Goal: Task Accomplishment & Management: Use online tool/utility

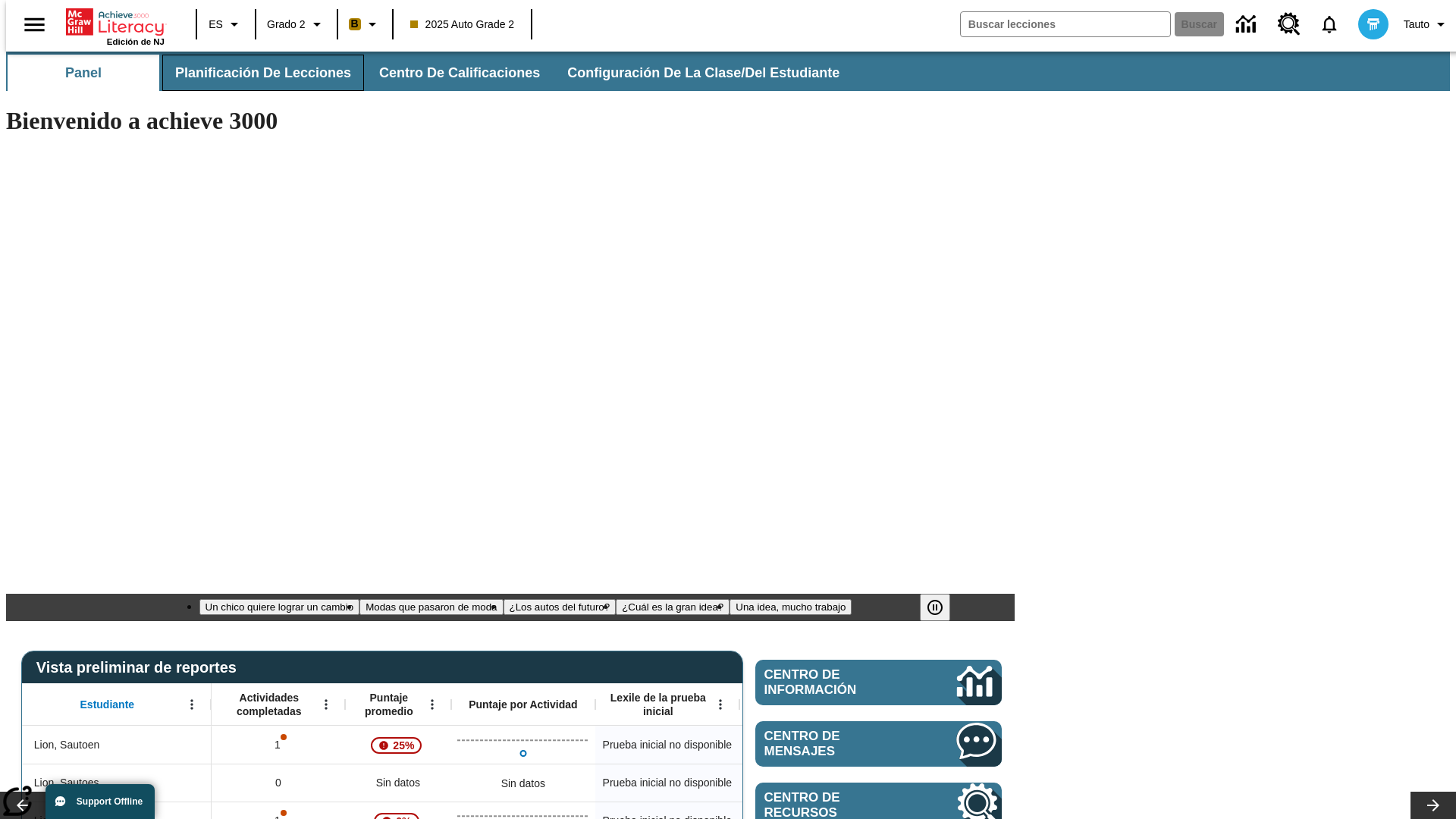
click at [254, 73] on span "Planificación de lecciones" at bounding box center [263, 73] width 176 height 18
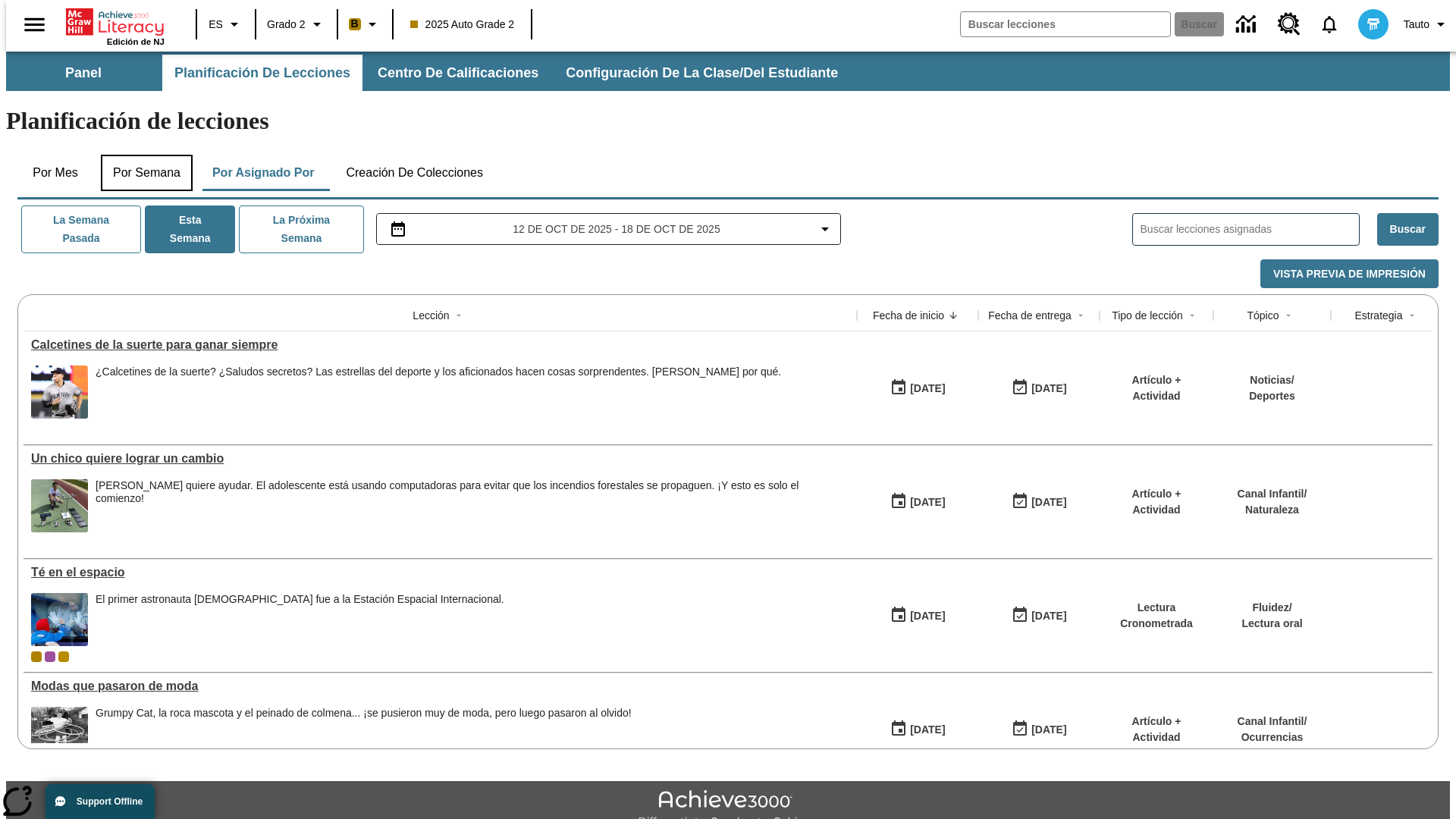
click at [142, 155] on button "Por semana" at bounding box center [146, 172] width 92 height 36
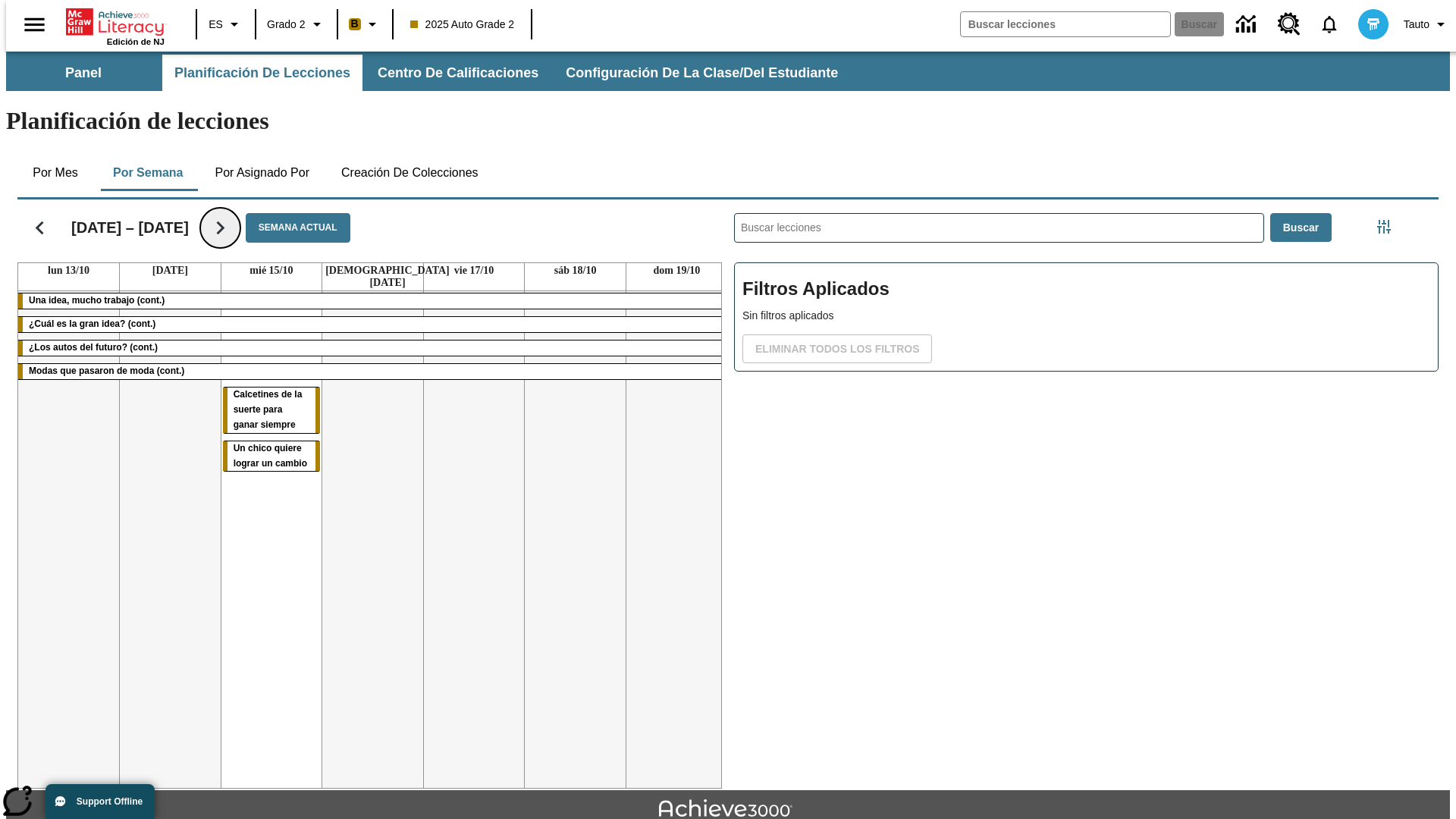
click at [210, 214] on icon "Seguir" at bounding box center [220, 227] width 26 height 26
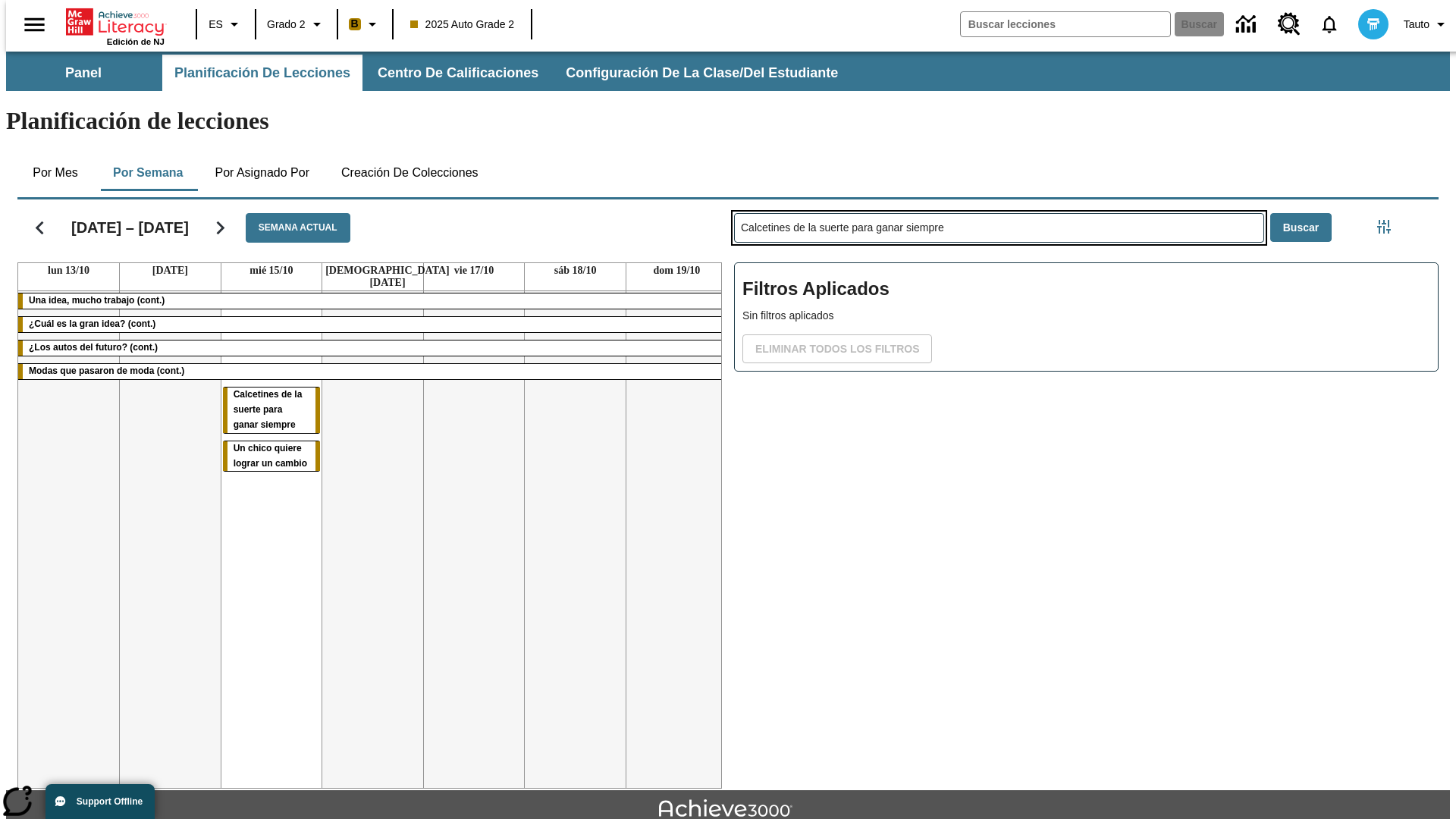
type input "Calcetines de la suerte para ganar siempre"
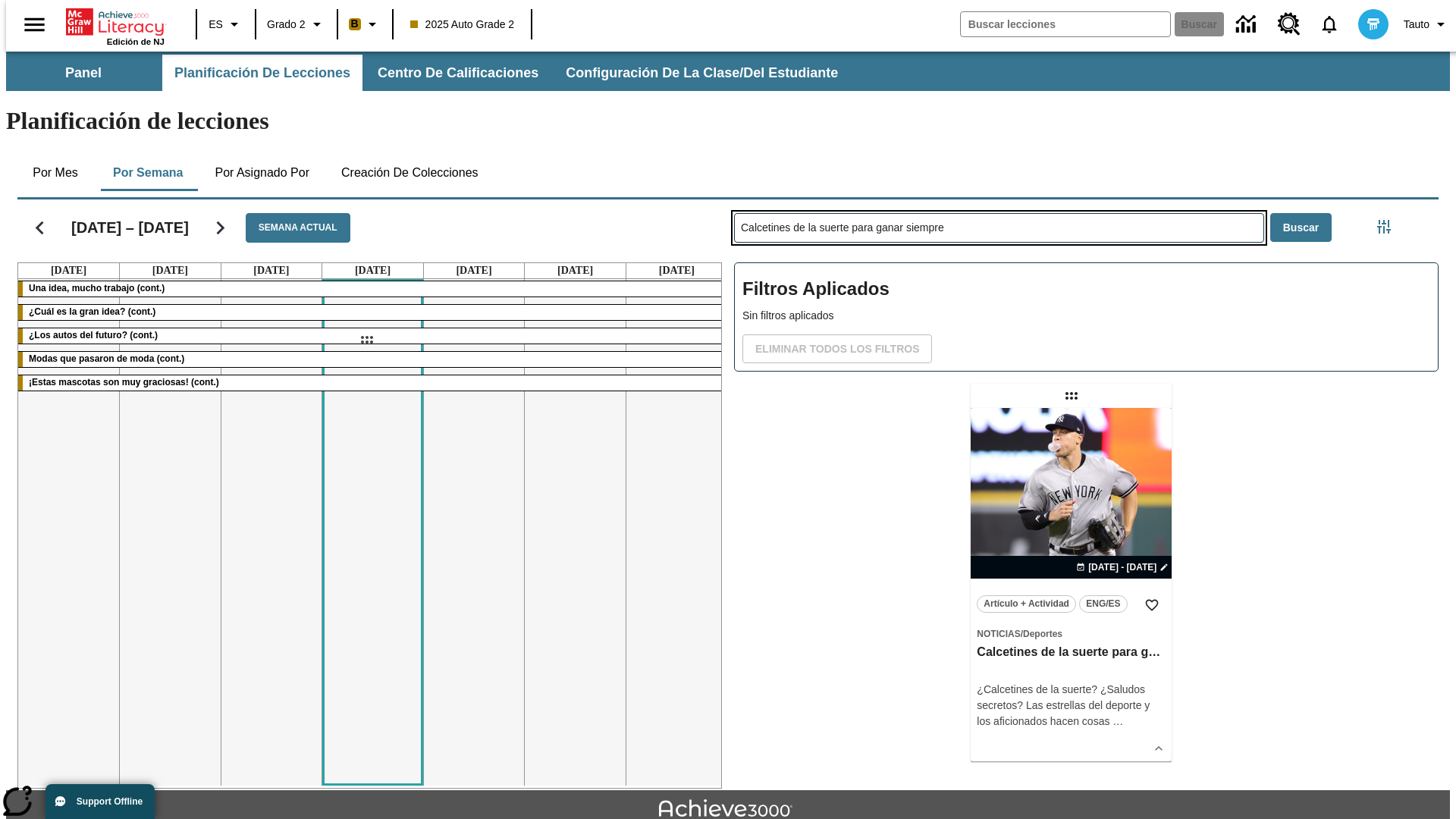
drag, startPoint x: 1073, startPoint y: 336, endPoint x: 366, endPoint y: 340, distance: 707.0
click at [366, 340] on div "[DATE] – [DATE] Semana actual [DATE] [DATE] [DATE] [DATE] [DATE] [DATE] [DATE] …" at bounding box center [722, 491] width 1434 height 595
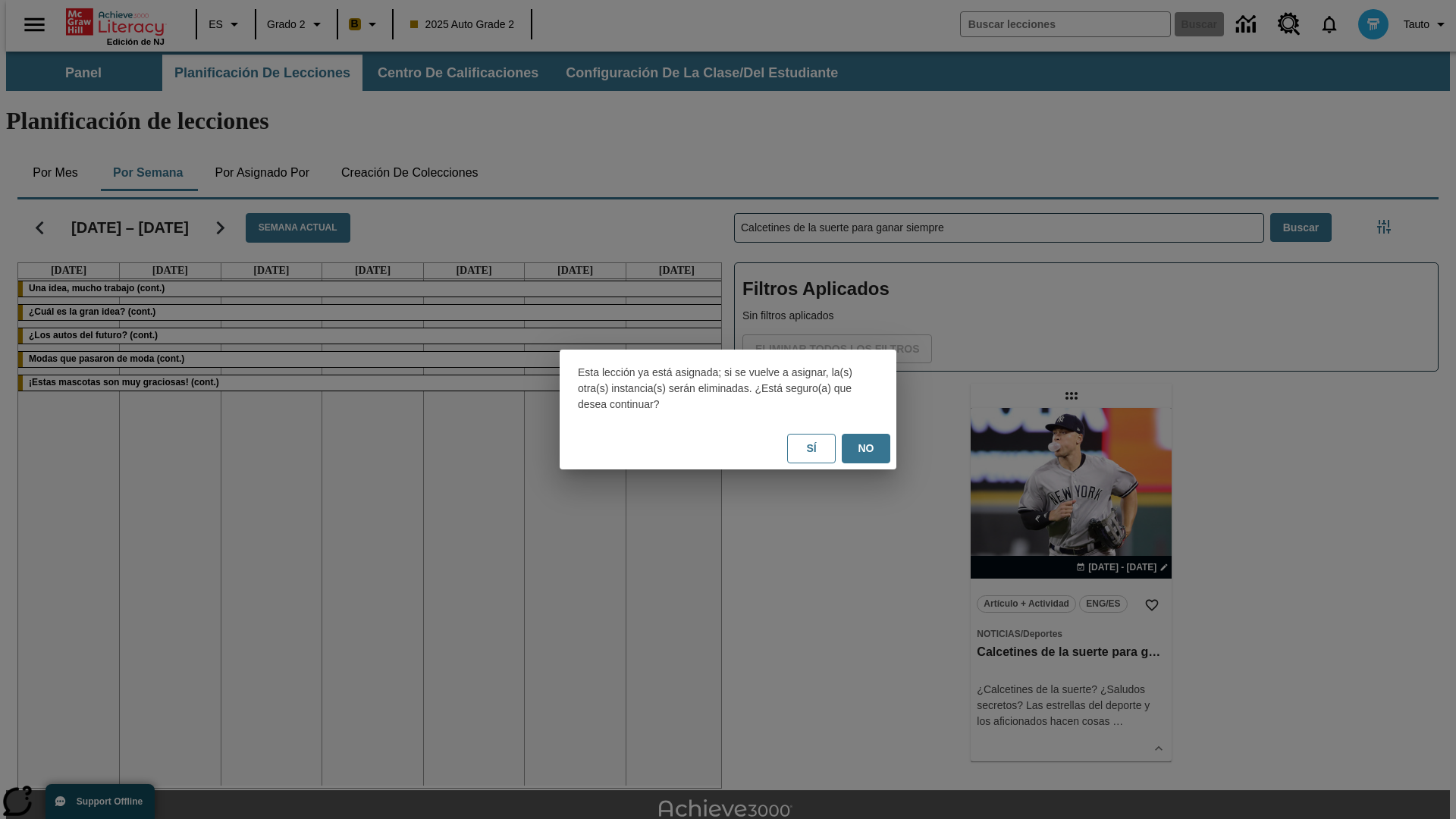
click at [866, 448] on button "No" at bounding box center [866, 449] width 48 height 30
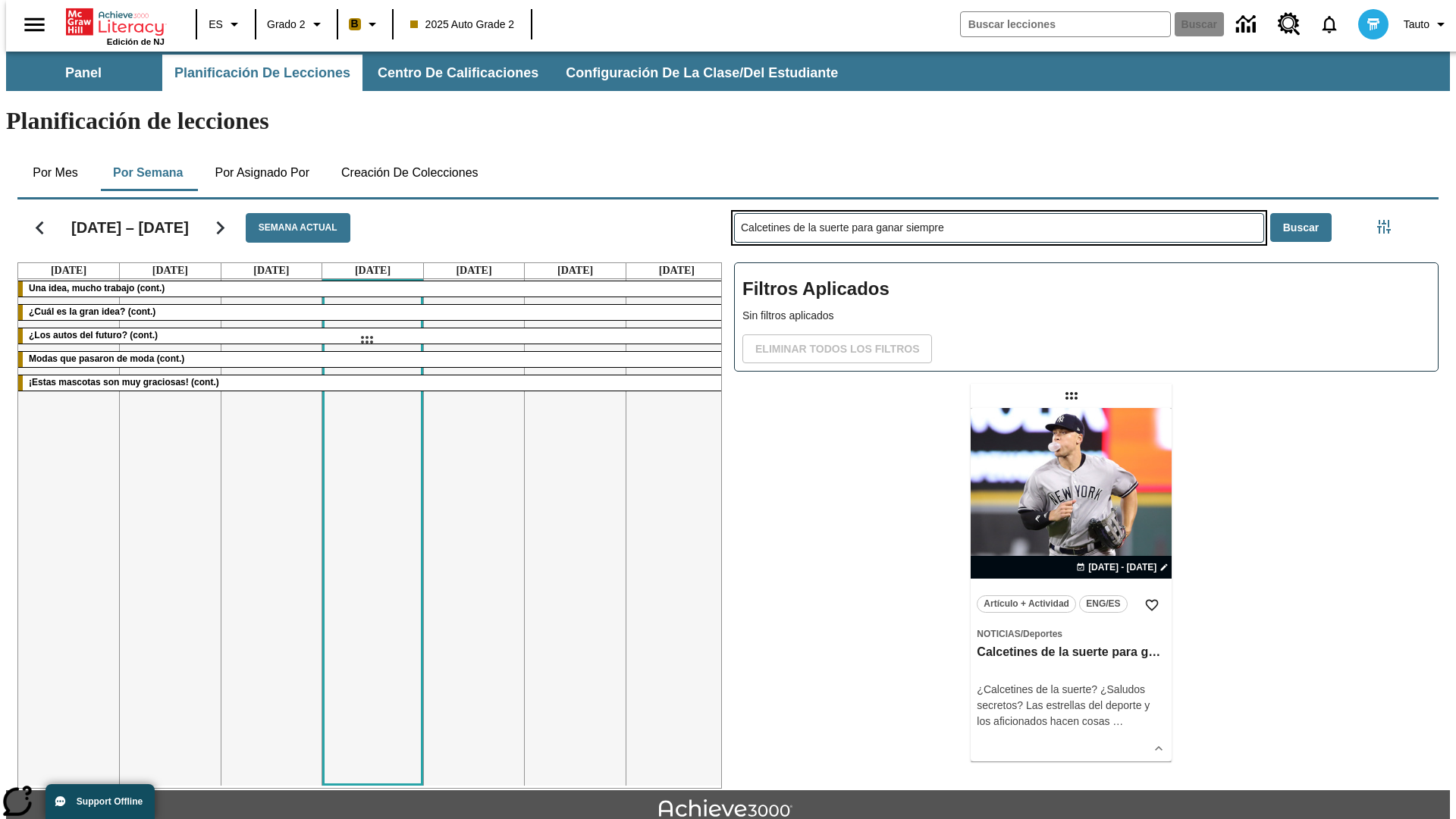
drag, startPoint x: 1073, startPoint y: 336, endPoint x: 366, endPoint y: 340, distance: 707.0
click at [366, 340] on div "[DATE] – [DATE] Semana actual [DATE] [DATE] [DATE] [DATE] [DATE] [DATE] [DATE] …" at bounding box center [722, 491] width 1434 height 595
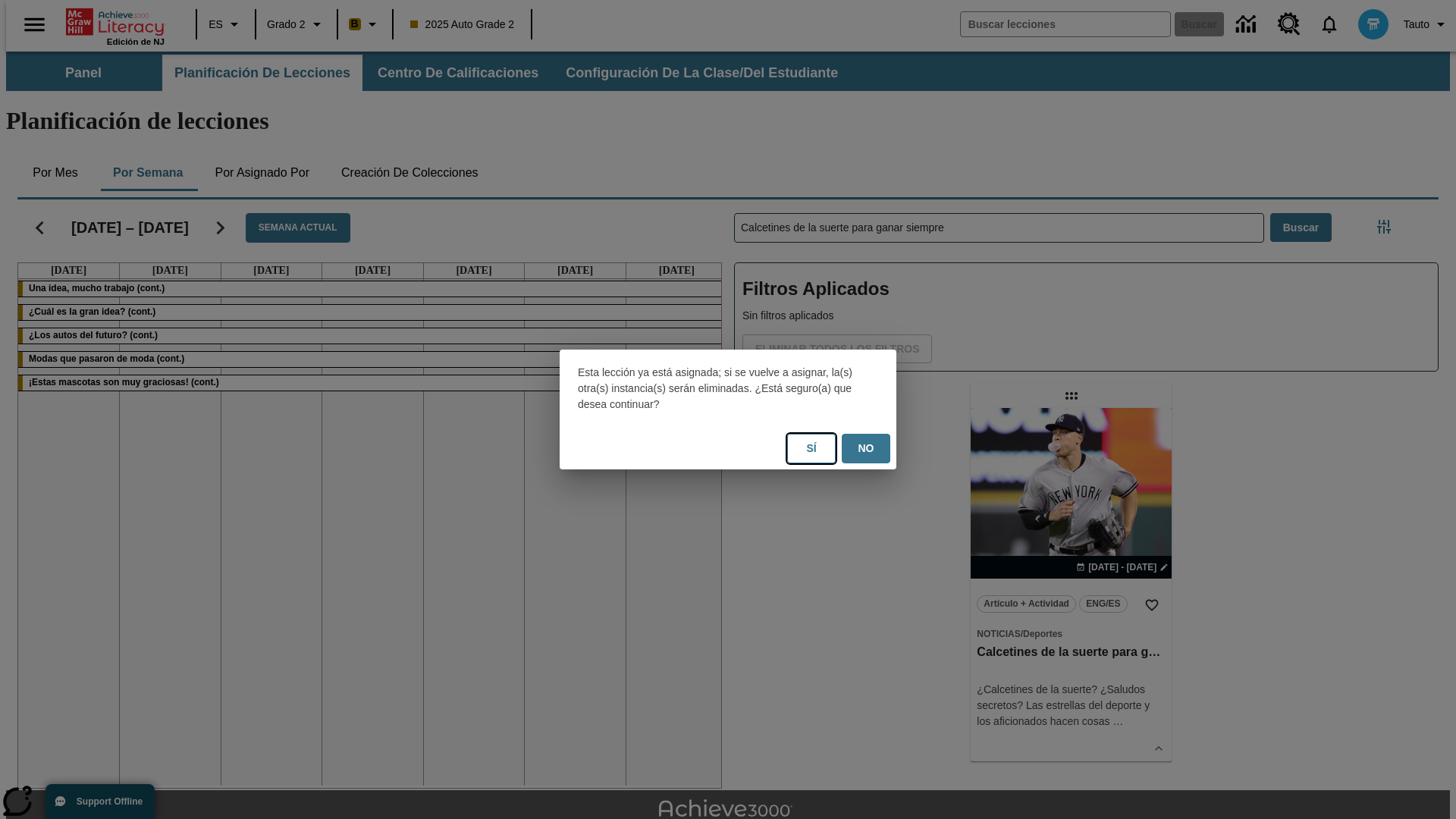
click at [811, 448] on button "Sí" at bounding box center [811, 449] width 48 height 30
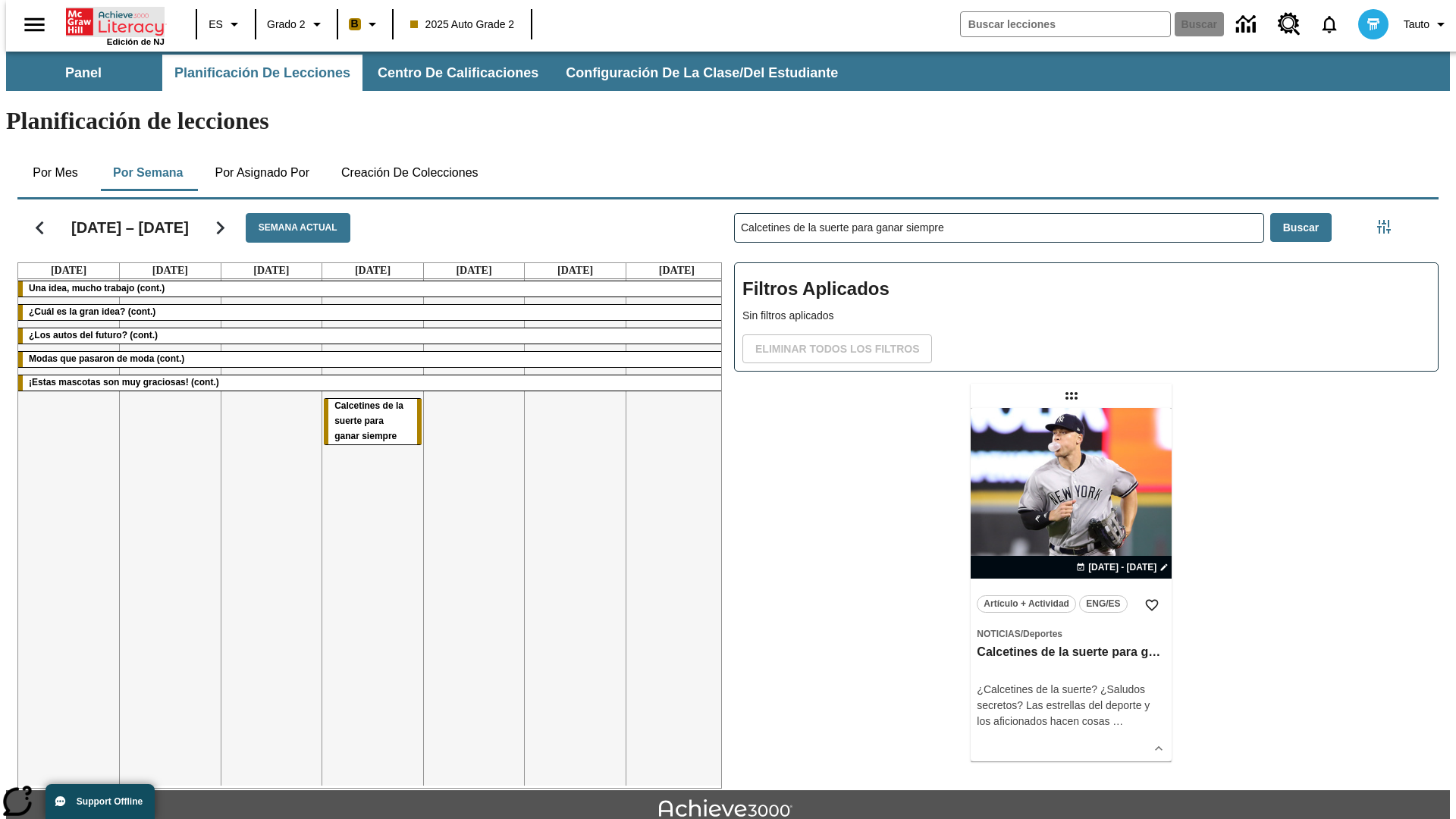
click at [109, 20] on icon "Portada" at bounding box center [116, 21] width 101 height 31
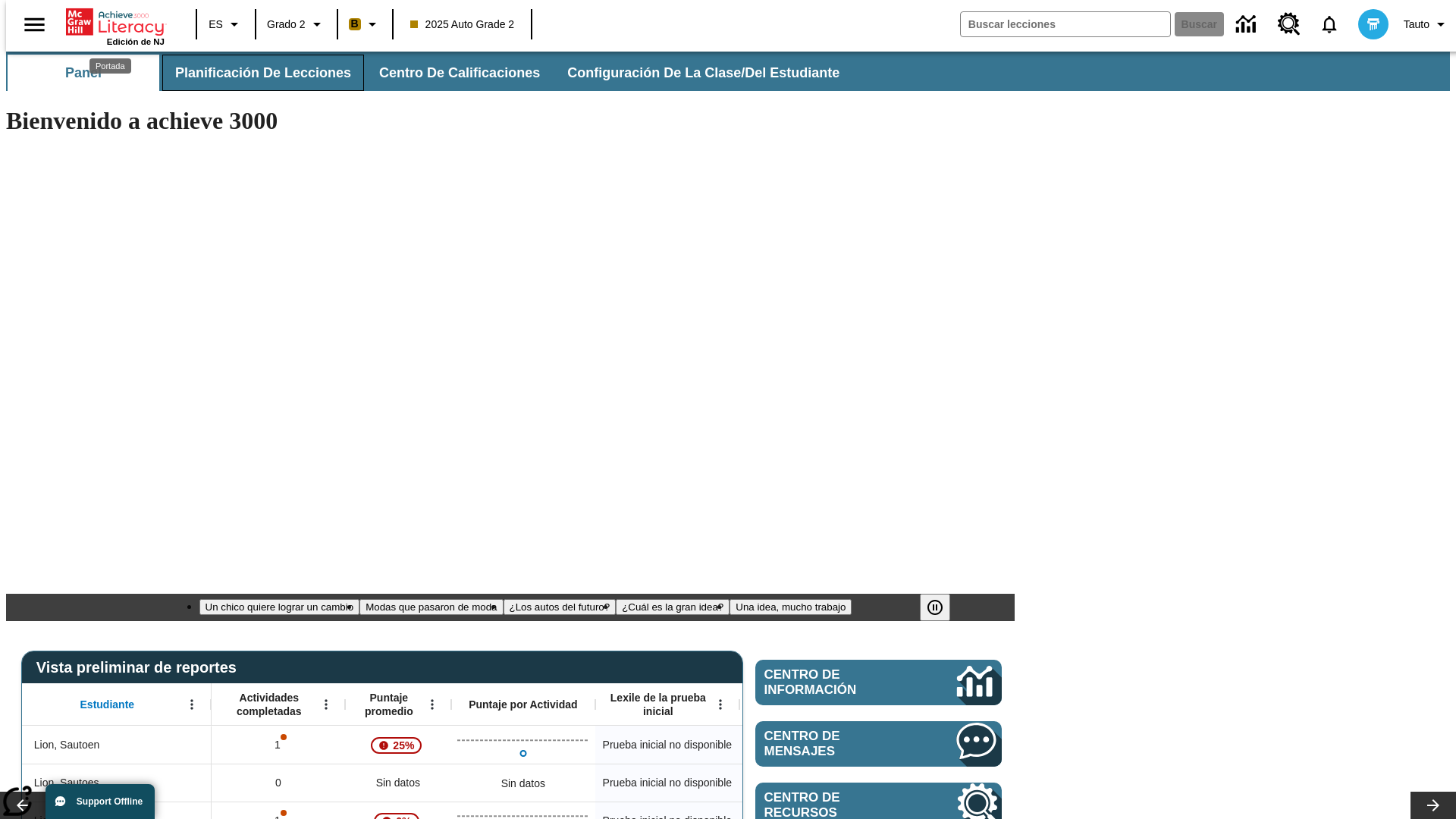
click at [254, 73] on span "Planificación de lecciones" at bounding box center [263, 73] width 176 height 18
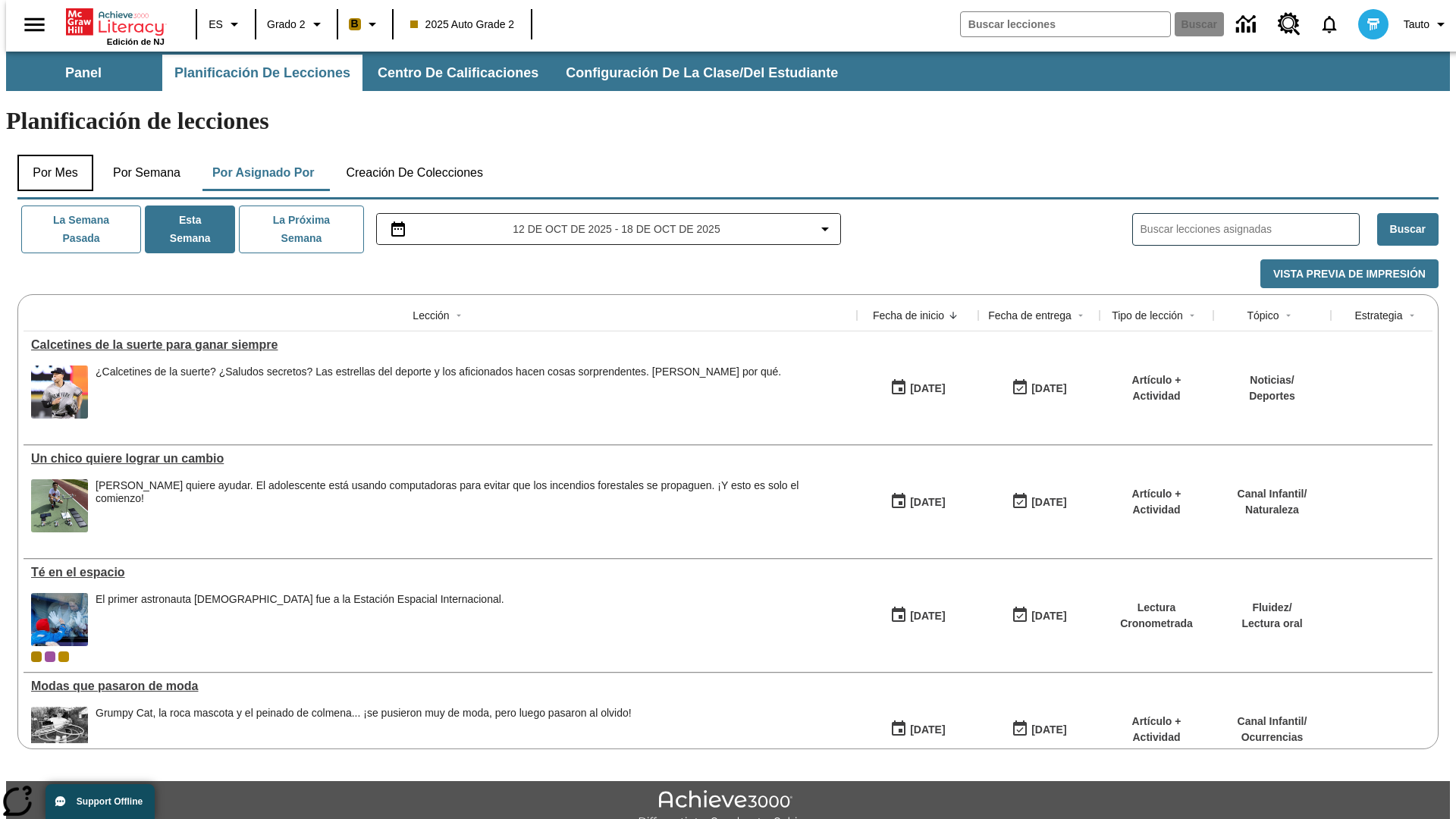
click at [49, 155] on button "Por mes" at bounding box center [55, 172] width 75 height 36
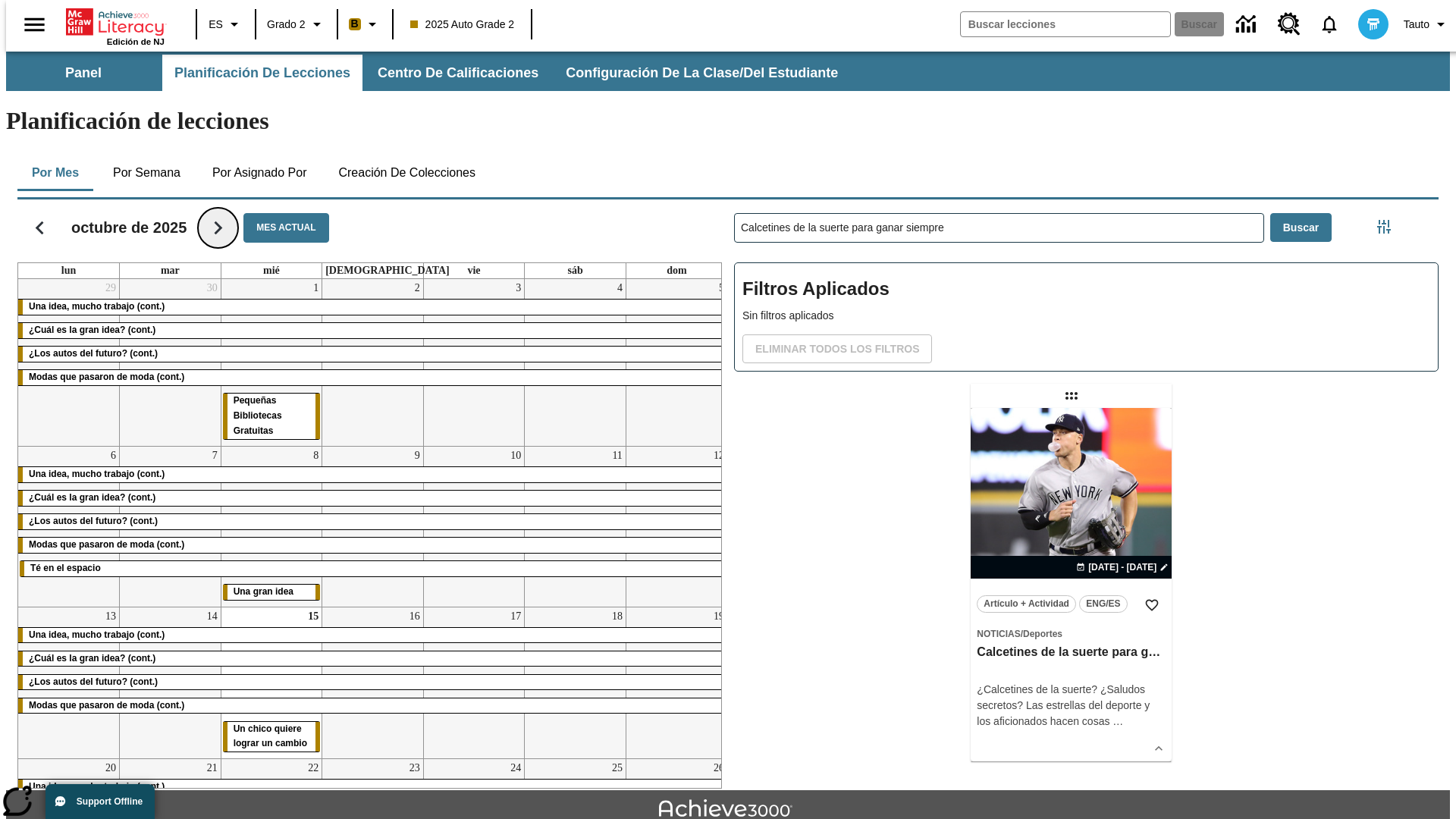
click at [215, 214] on icon "Seguir" at bounding box center [218, 227] width 26 height 26
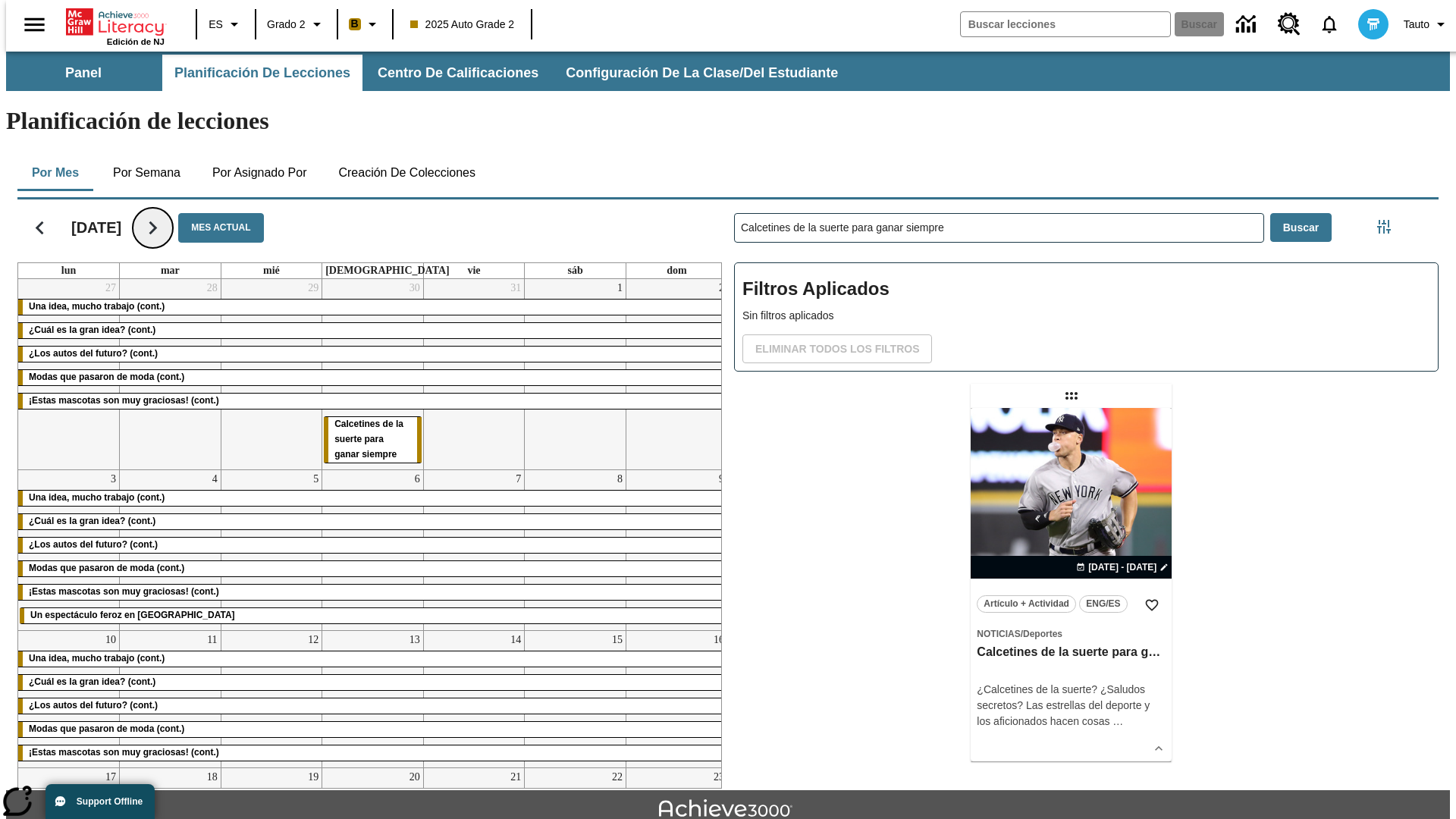
click at [166, 214] on icon "Seguir" at bounding box center [153, 227] width 26 height 26
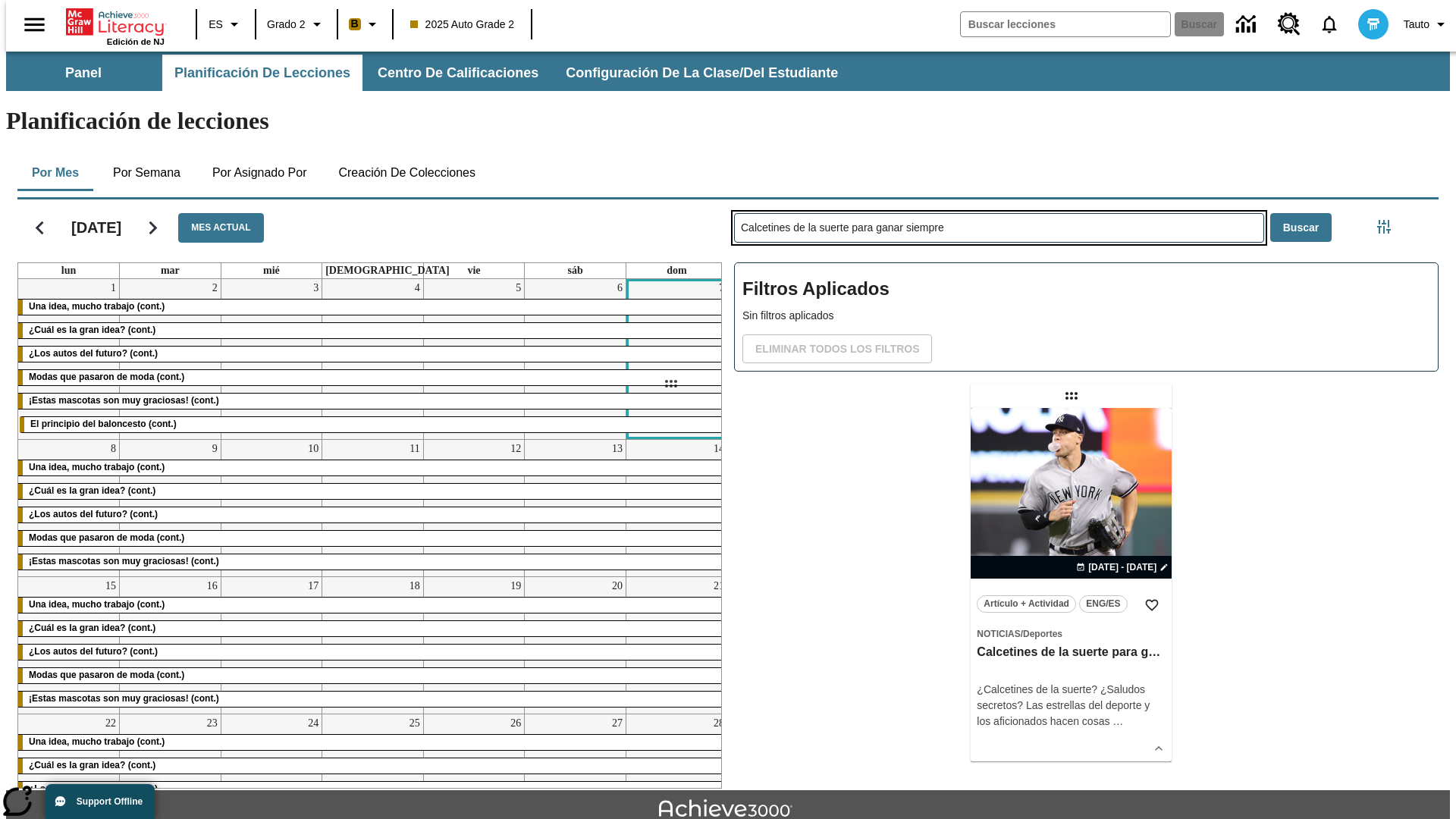
drag, startPoint x: 1073, startPoint y: 336, endPoint x: 671, endPoint y: 384, distance: 404.9
click at [671, 384] on div "[DATE] Mes actual lun mar mié jue vie sáb dom 1 Una idea, mucho trabajo (cont.)…" at bounding box center [722, 491] width 1434 height 595
